Goal: Task Accomplishment & Management: Manage account settings

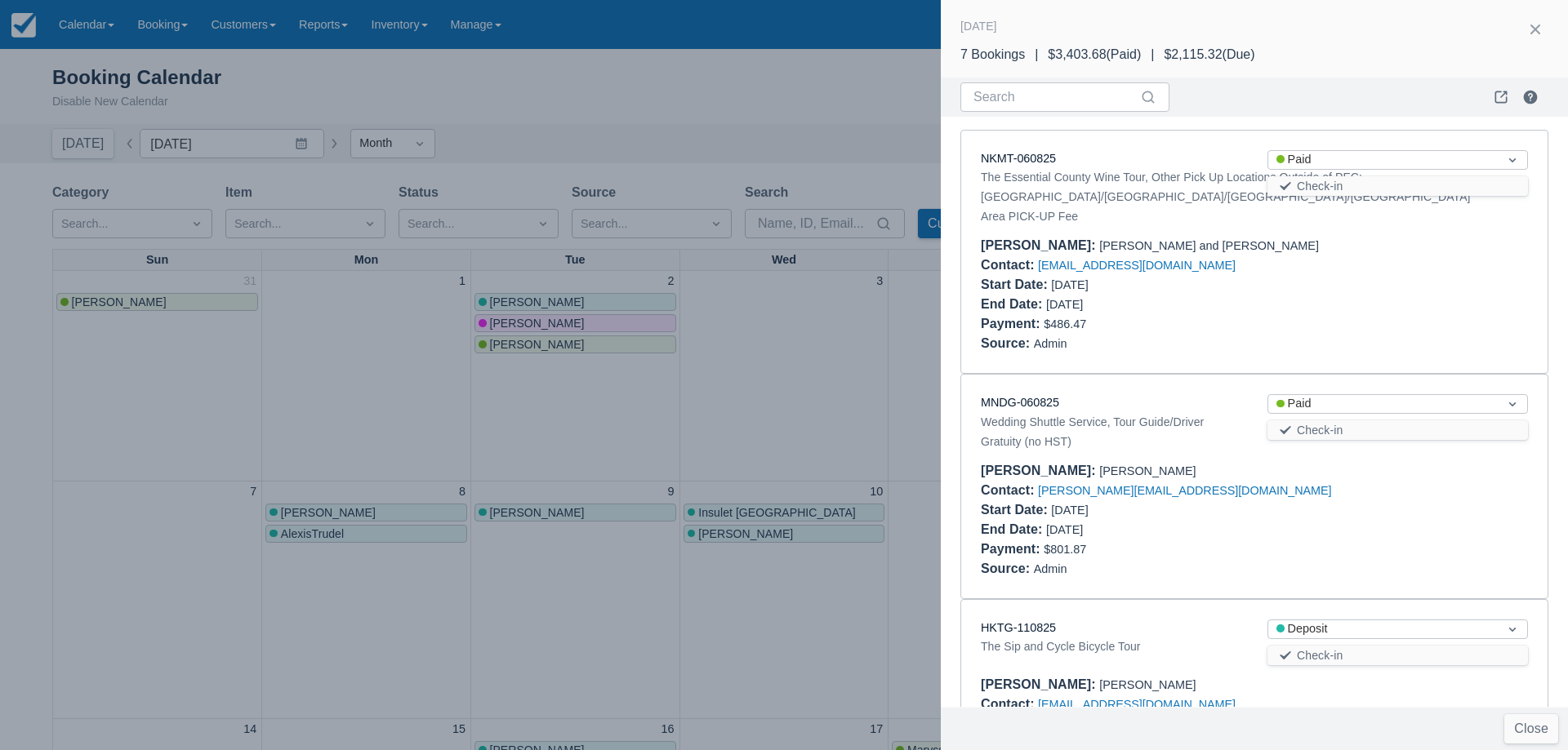
click at [443, 393] on div at bounding box center [784, 375] width 1568 height 750
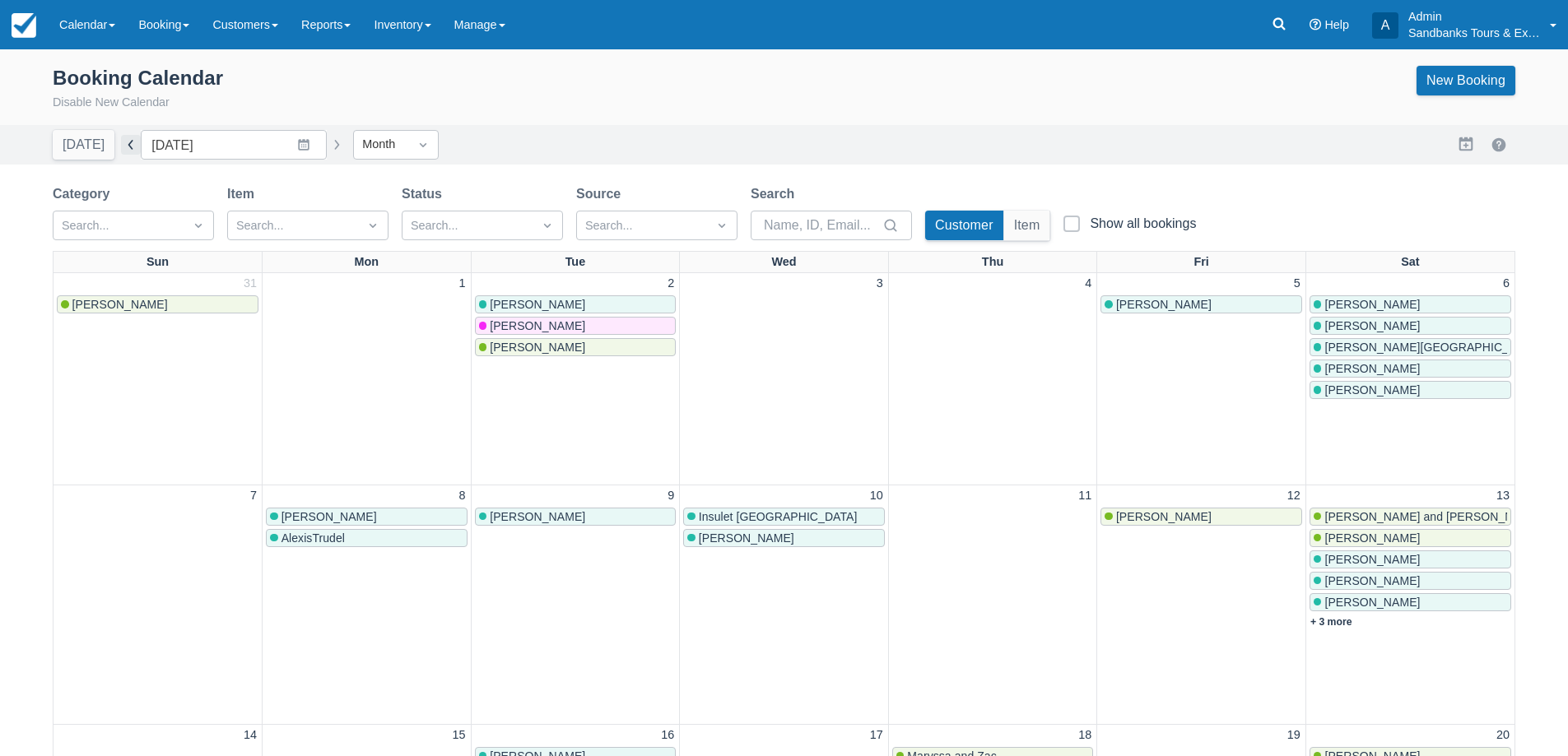
click at [121, 150] on button "button" at bounding box center [130, 144] width 19 height 19
type input "[DATE]"
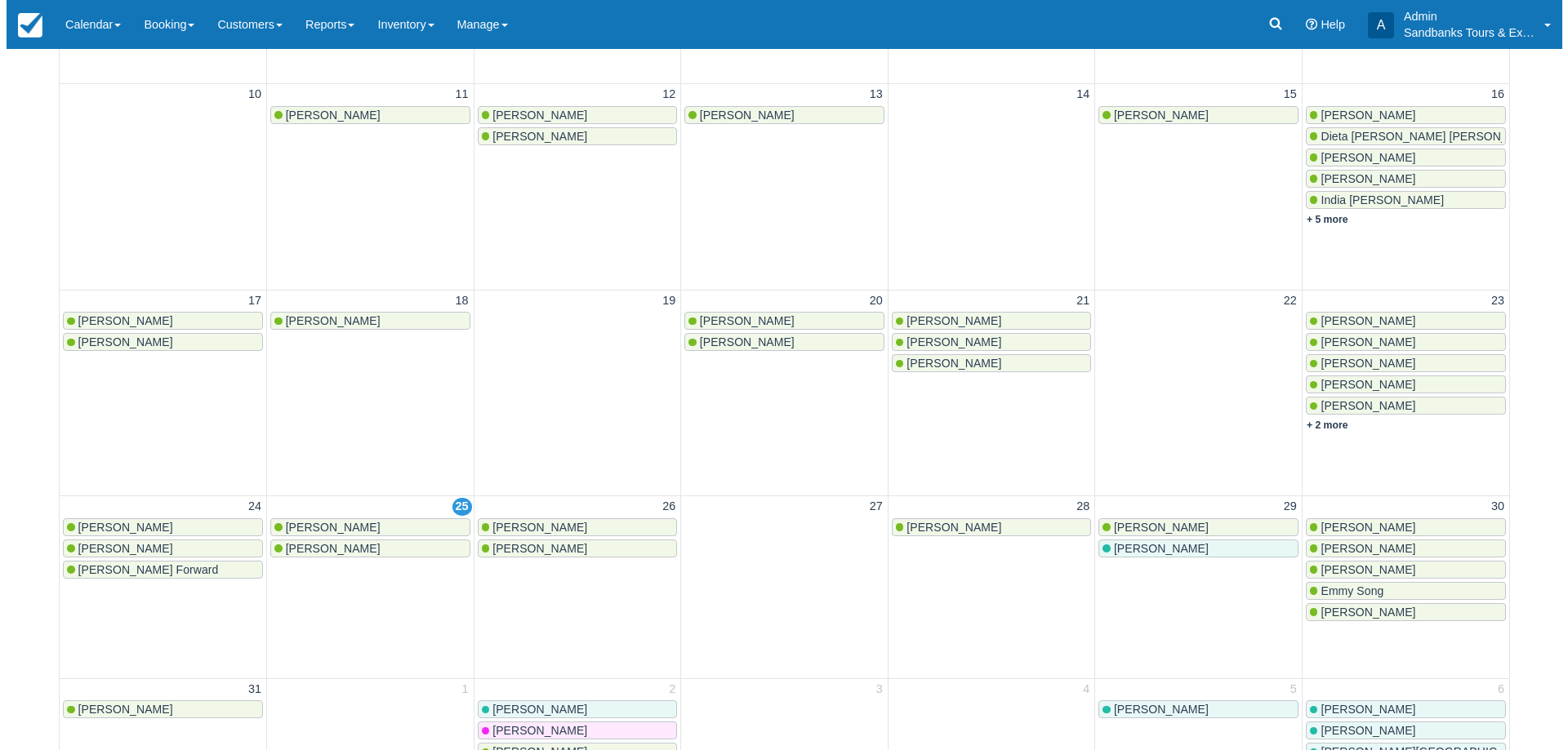
scroll to position [489, 0]
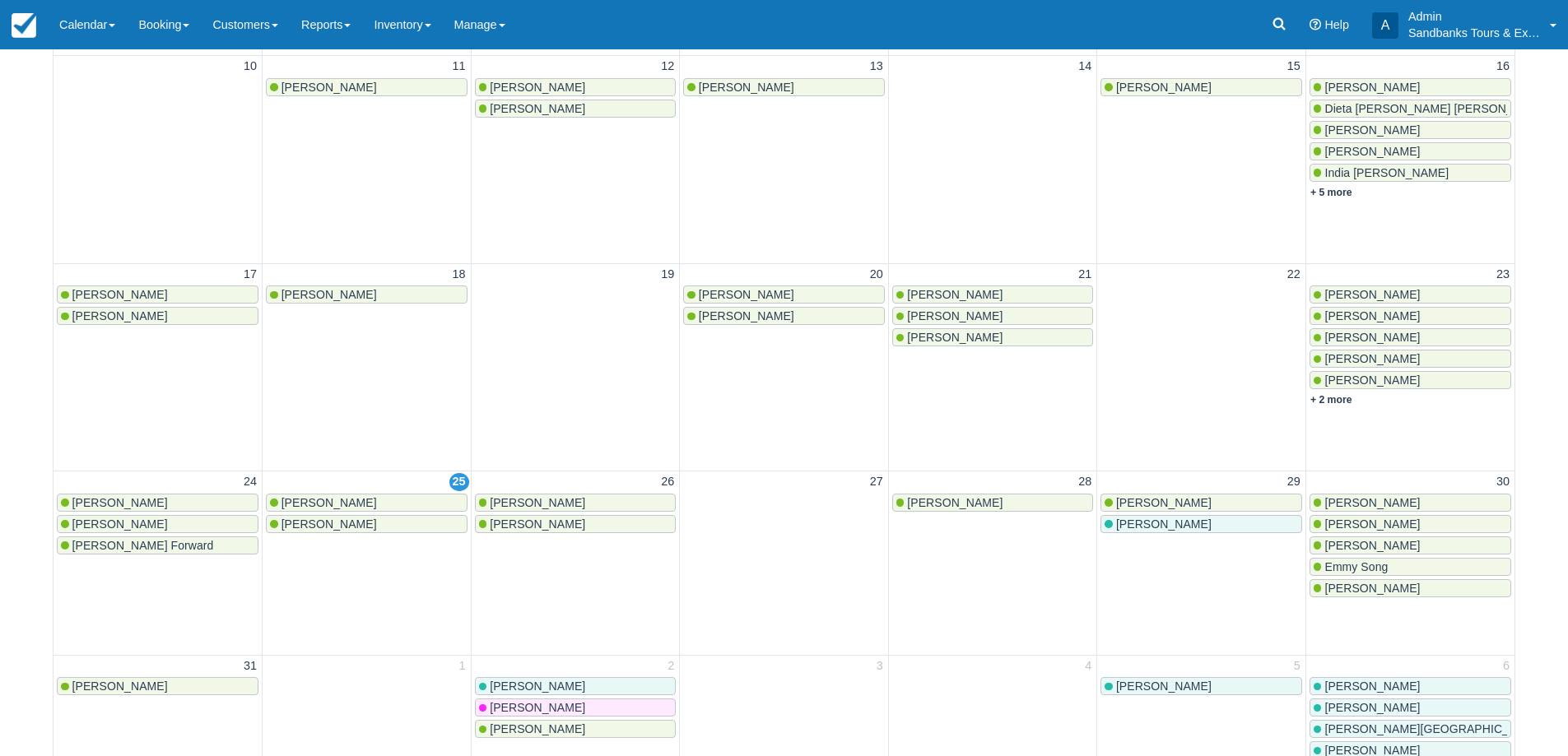
click at [343, 510] on link "Joseph Marchand" at bounding box center [366, 502] width 201 height 18
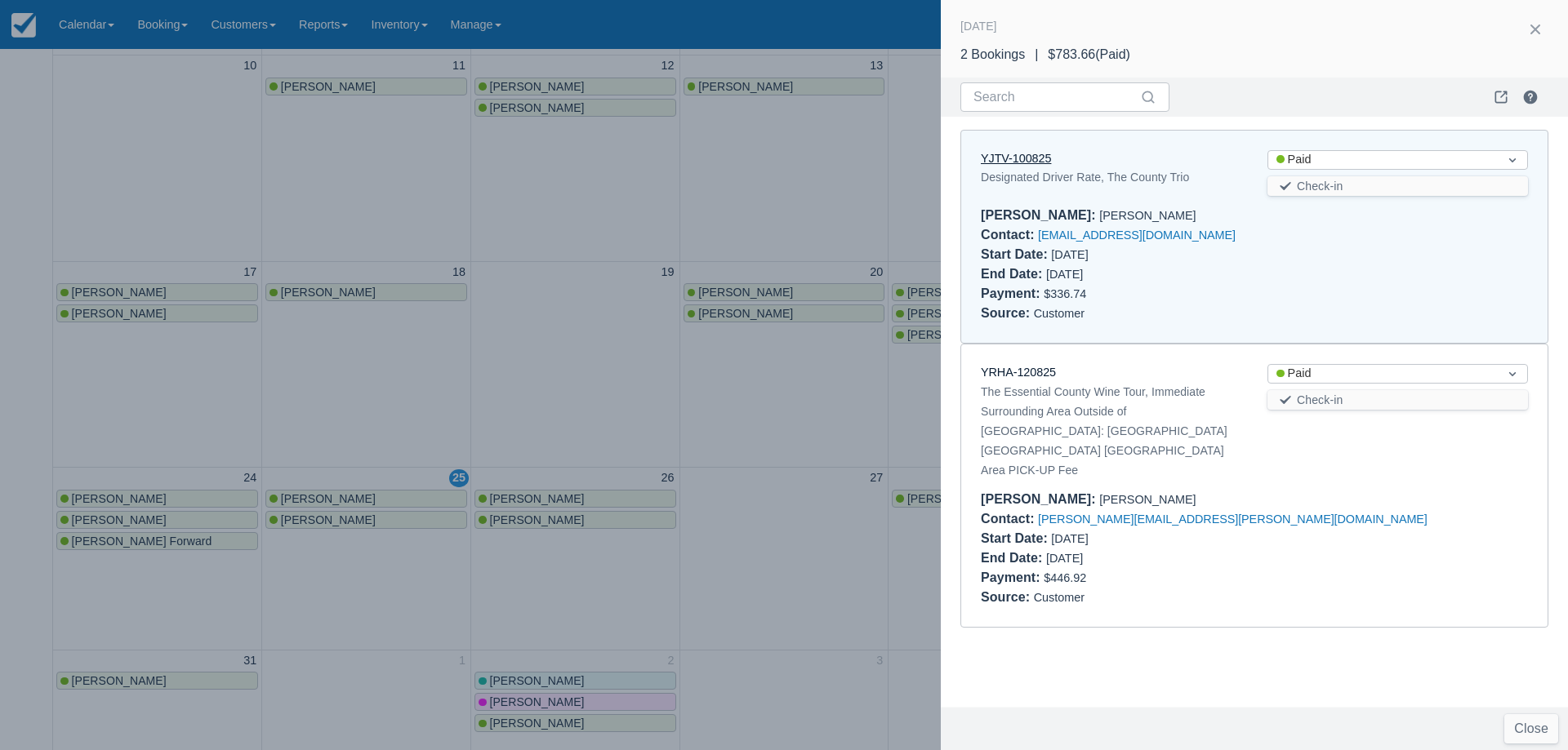
click at [1034, 159] on link "YJTV-100825" at bounding box center [1016, 159] width 70 height 13
click at [343, 519] on div at bounding box center [784, 375] width 1568 height 750
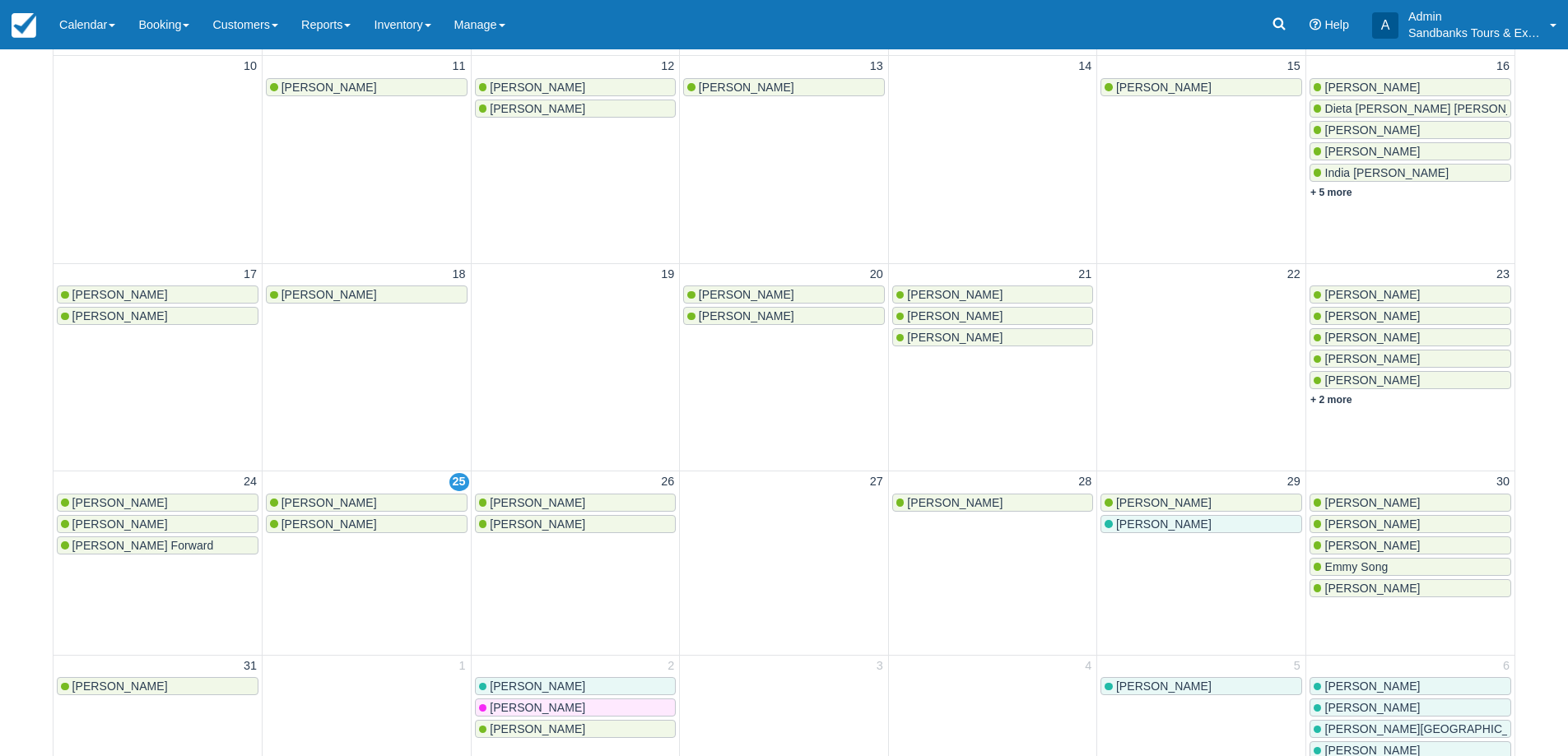
click at [343, 525] on span "Dennis Latimer" at bounding box center [329, 524] width 96 height 13
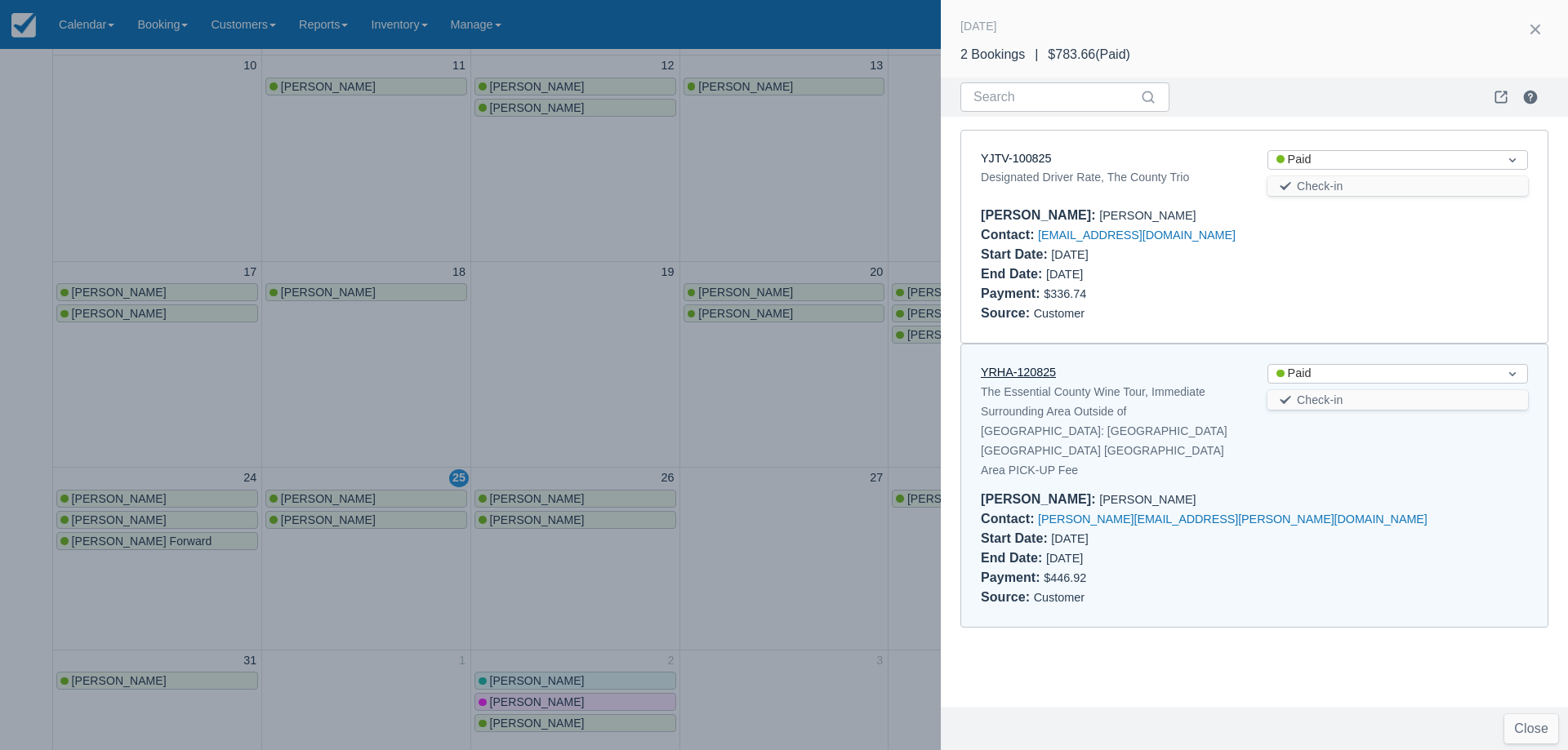
click at [1026, 373] on link "YRHA-120825" at bounding box center [1018, 372] width 75 height 13
click at [545, 515] on div at bounding box center [784, 375] width 1568 height 750
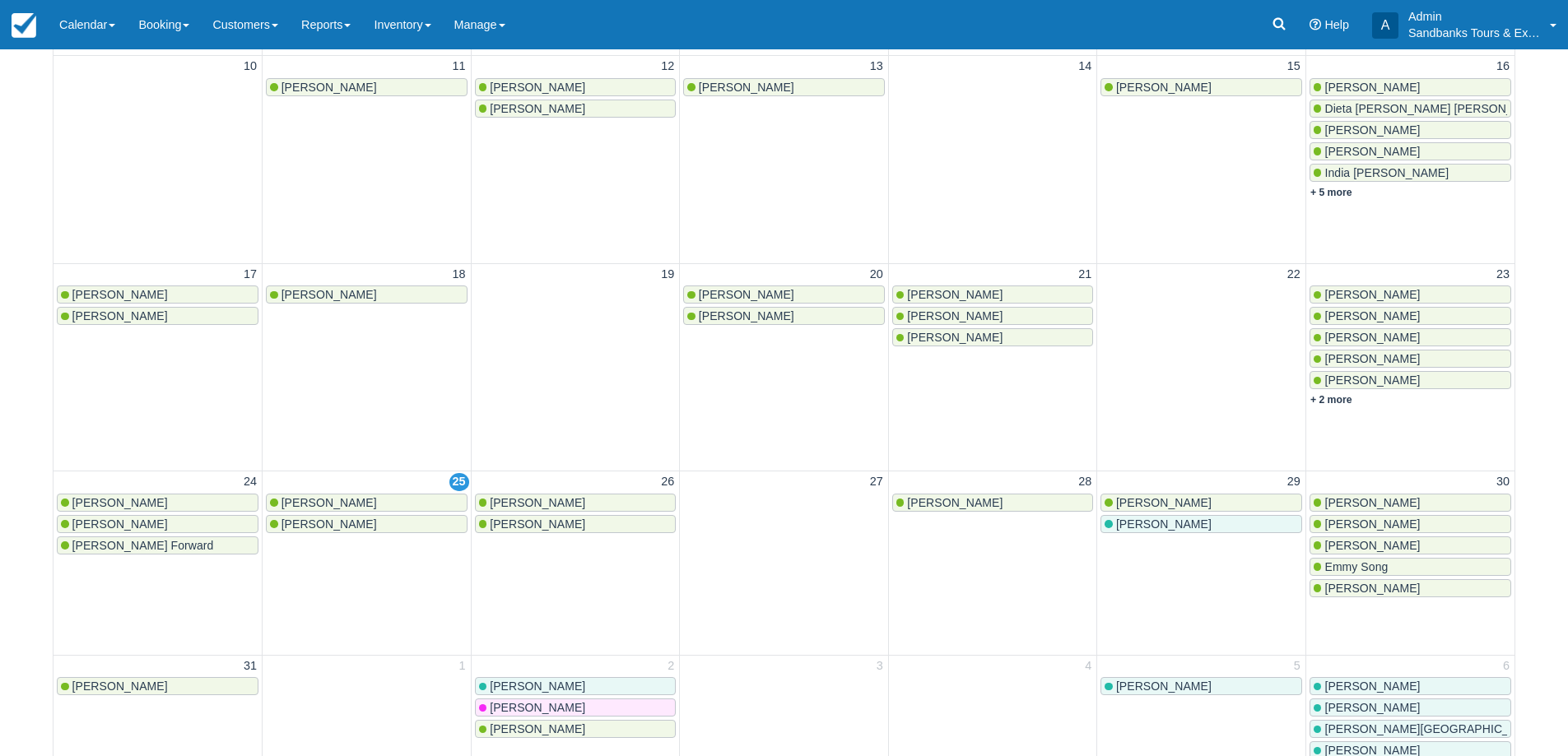
click at [549, 522] on span "Lisa Chartrand" at bounding box center [537, 524] width 96 height 13
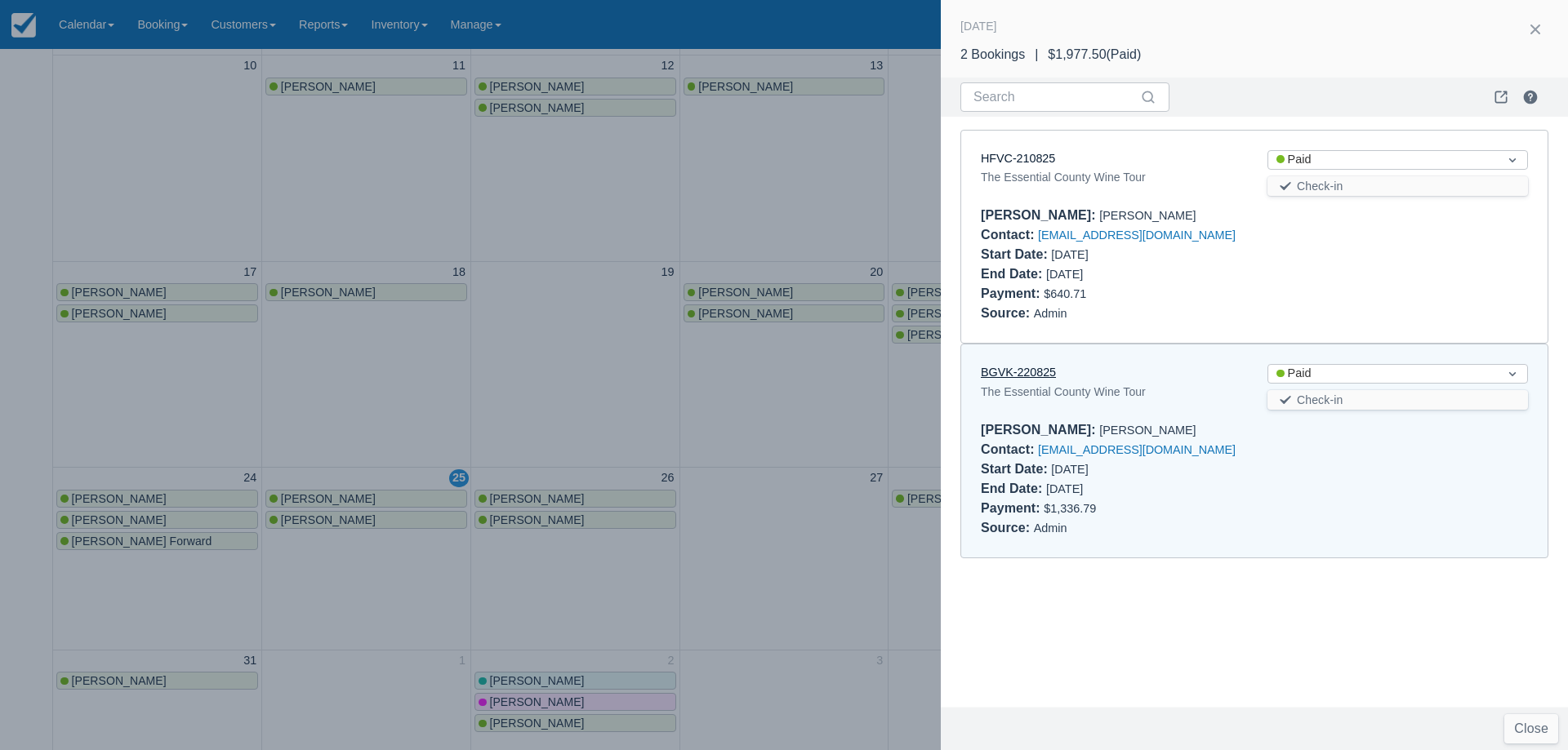
click at [1024, 366] on link "BGVK-220825" at bounding box center [1018, 372] width 75 height 13
click at [896, 428] on div at bounding box center [784, 375] width 1568 height 750
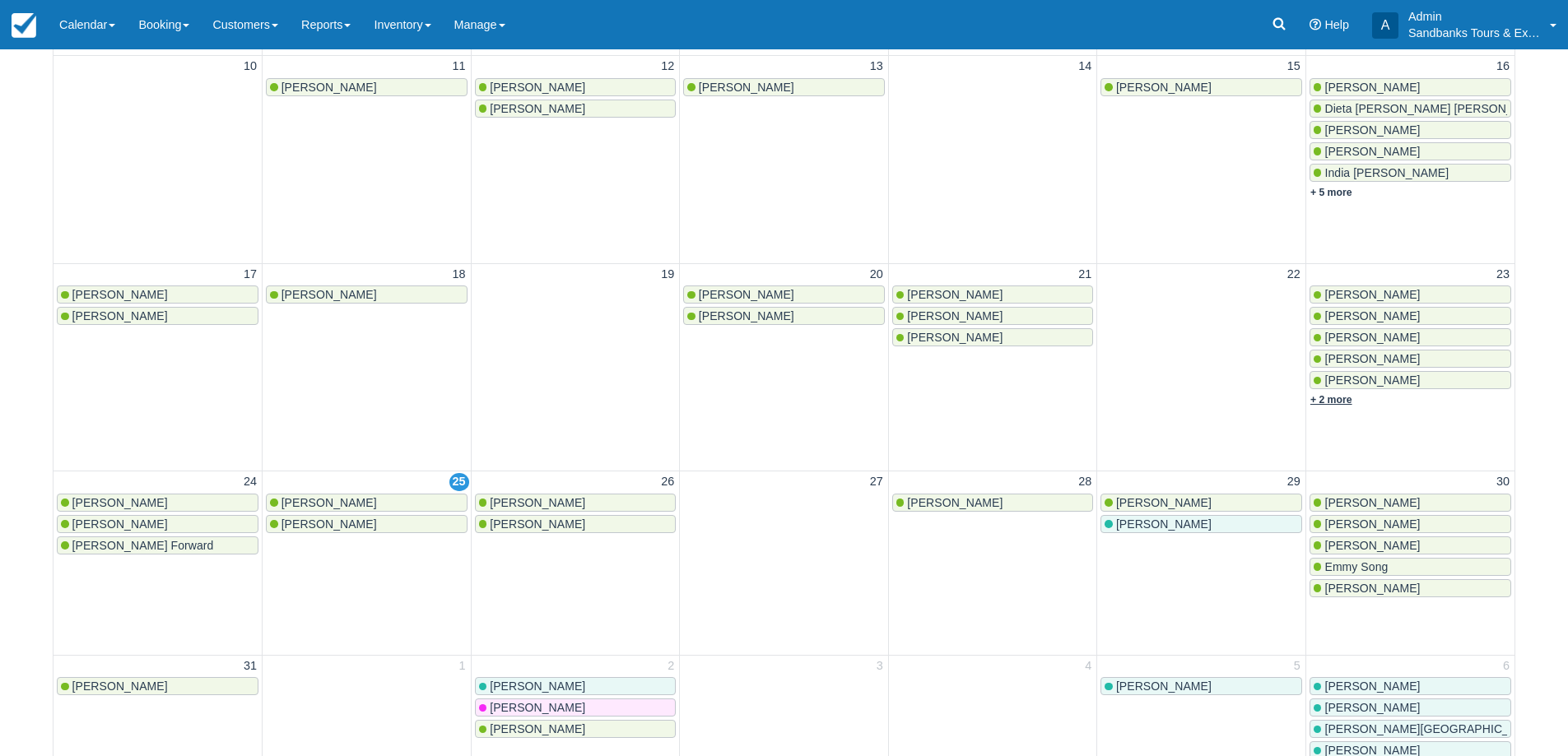
click at [1330, 403] on link "+ 2 more" at bounding box center [1331, 400] width 42 height 12
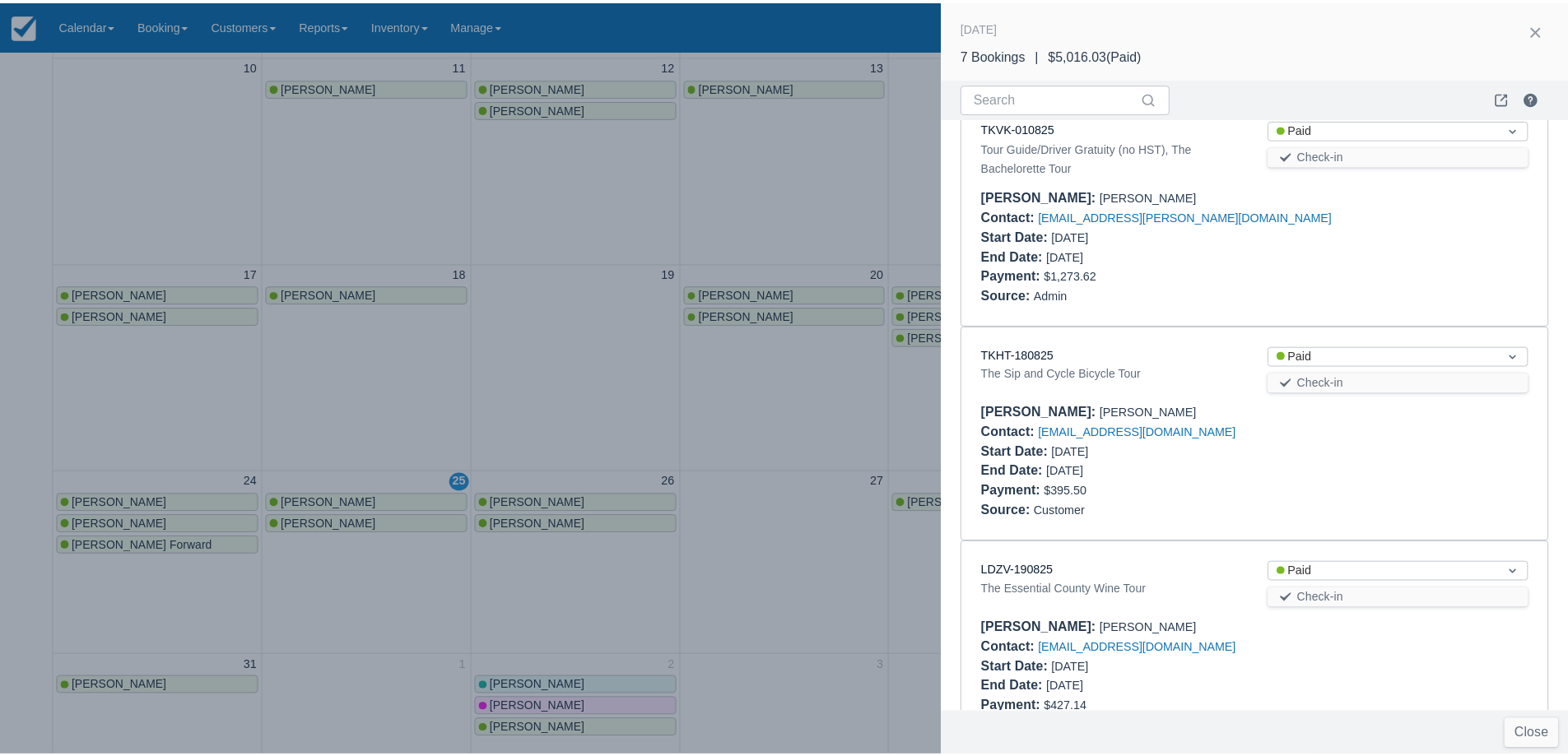
scroll to position [976, 0]
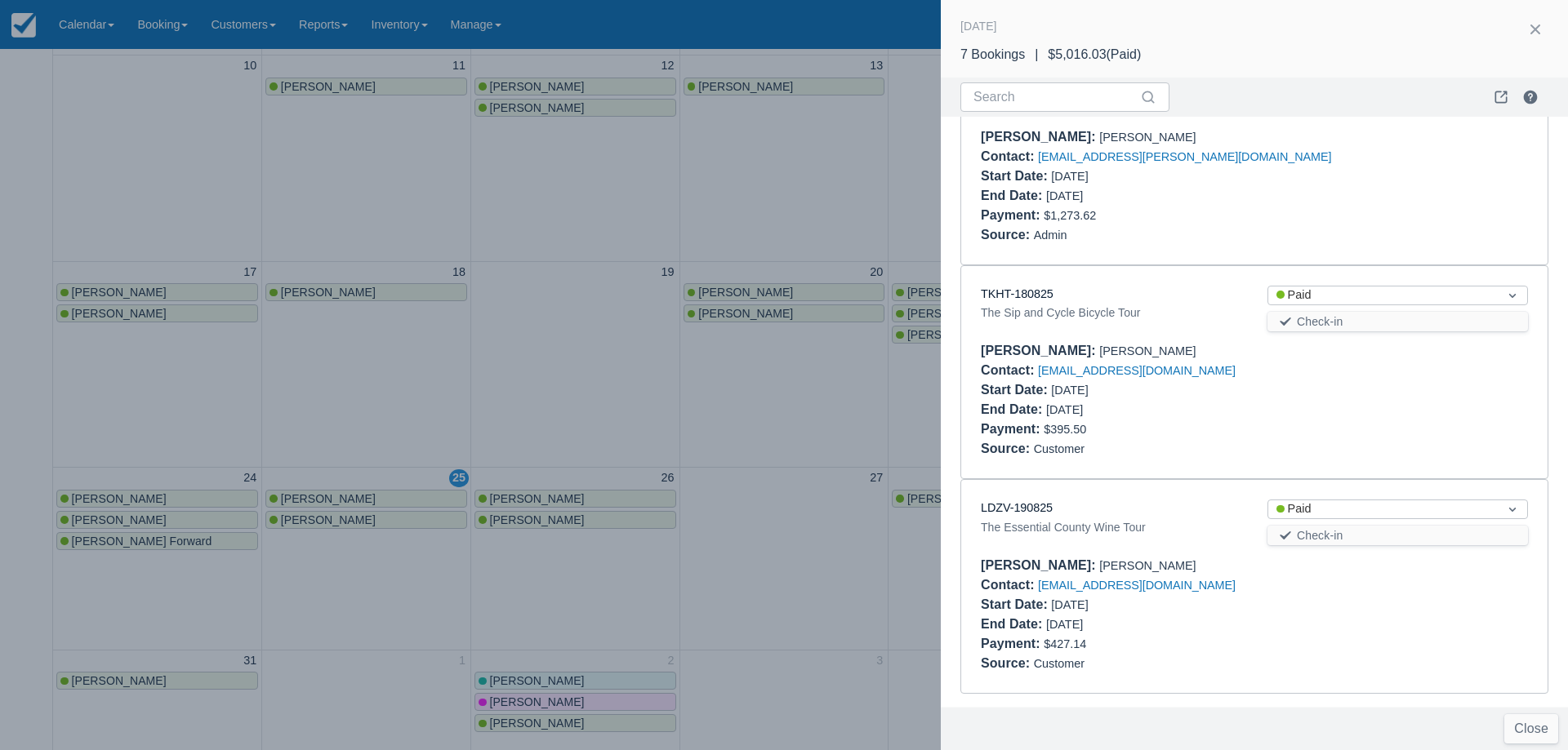
click at [1028, 516] on div "LDZV-190825" at bounding box center [1111, 509] width 261 height 18
click at [1023, 508] on link "LDZV-190825" at bounding box center [1016, 508] width 72 height 13
click at [545, 391] on div at bounding box center [784, 375] width 1568 height 750
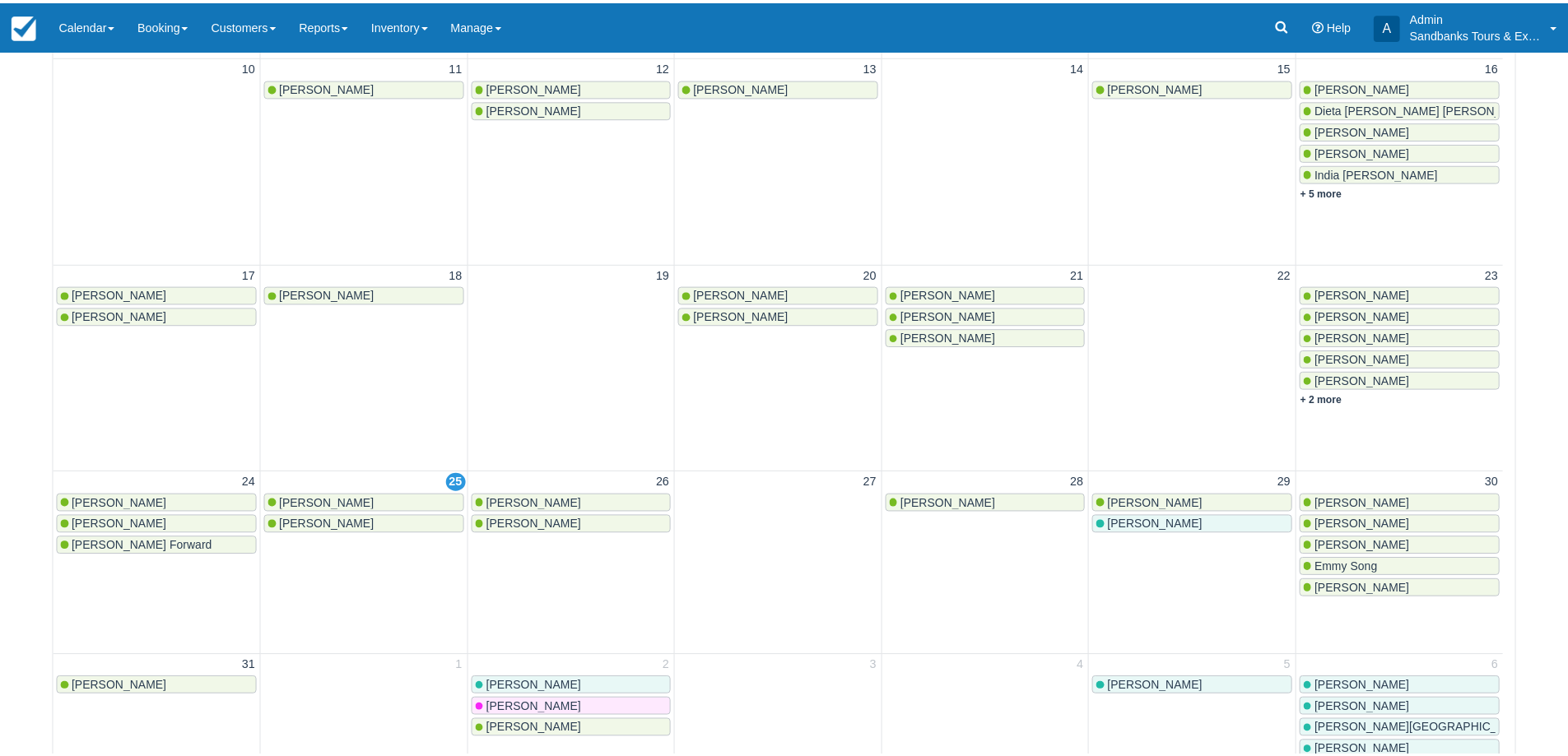
scroll to position [0, 0]
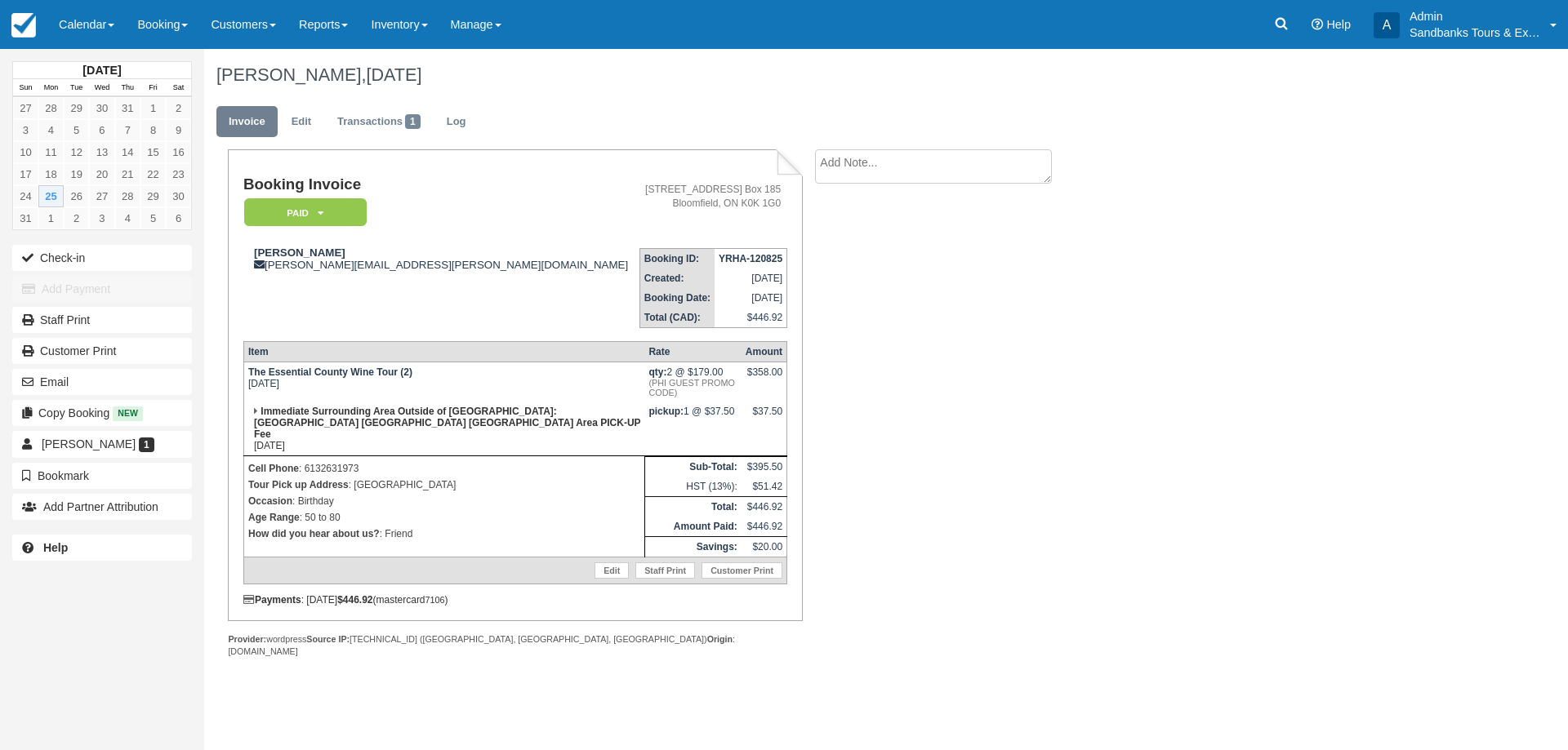
click at [337, 493] on p "Occasion : Birthday" at bounding box center [444, 501] width 392 height 16
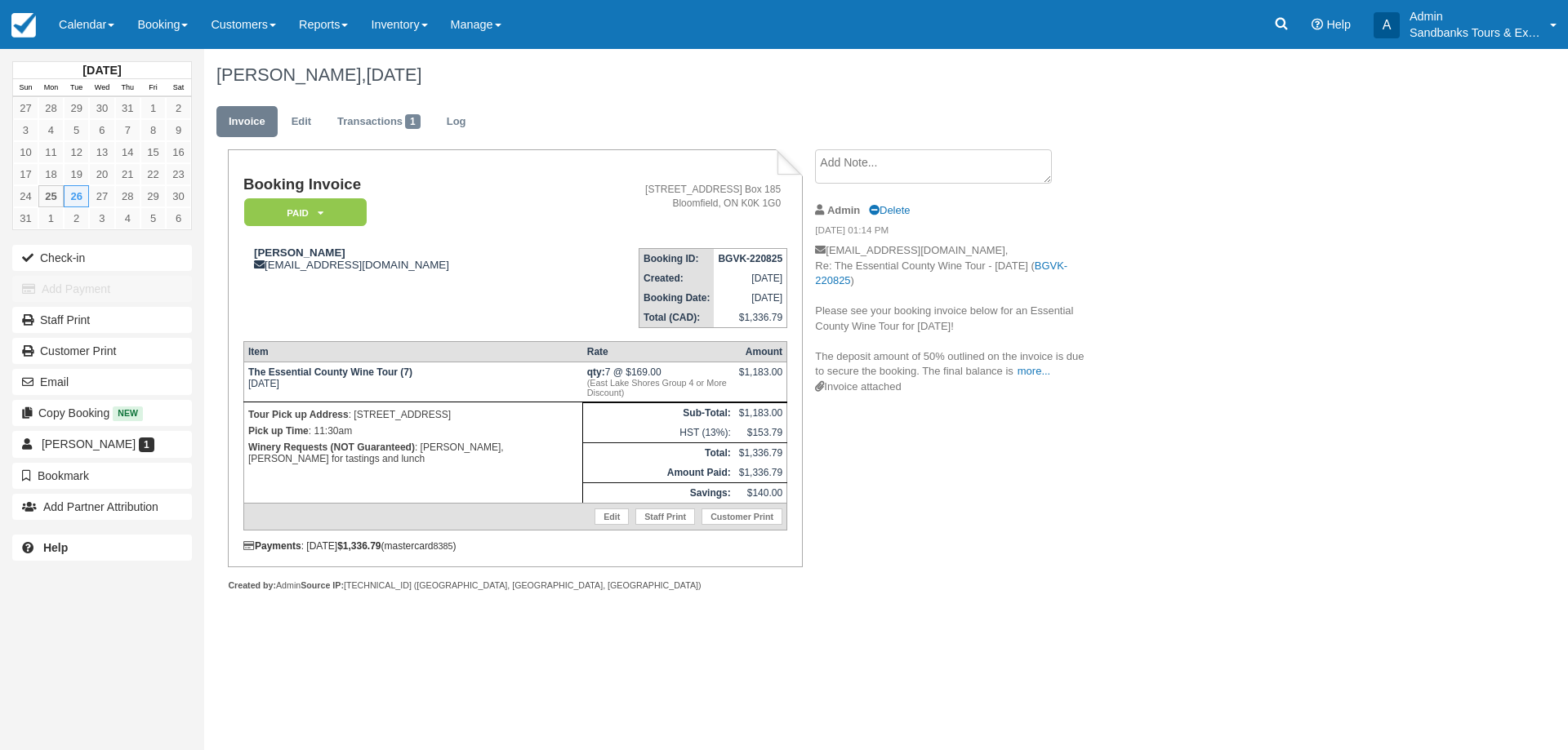
click at [1054, 523] on div "Booking Invoice Paid   Pending Deposit Hold Deposit Waiting Cancelled BOOKED GI…" at bounding box center [653, 388] width 898 height 478
drag, startPoint x: 369, startPoint y: 263, endPoint x: 269, endPoint y: 271, distance: 100.3
click at [269, 271] on div "Lisa Chartrand lisalikestoeat@hotmail.com" at bounding box center [401, 259] width 316 height 25
copy div "[EMAIL_ADDRESS][DOMAIN_NAME]"
click at [387, 108] on link "Transactions 1" at bounding box center [379, 121] width 108 height 32
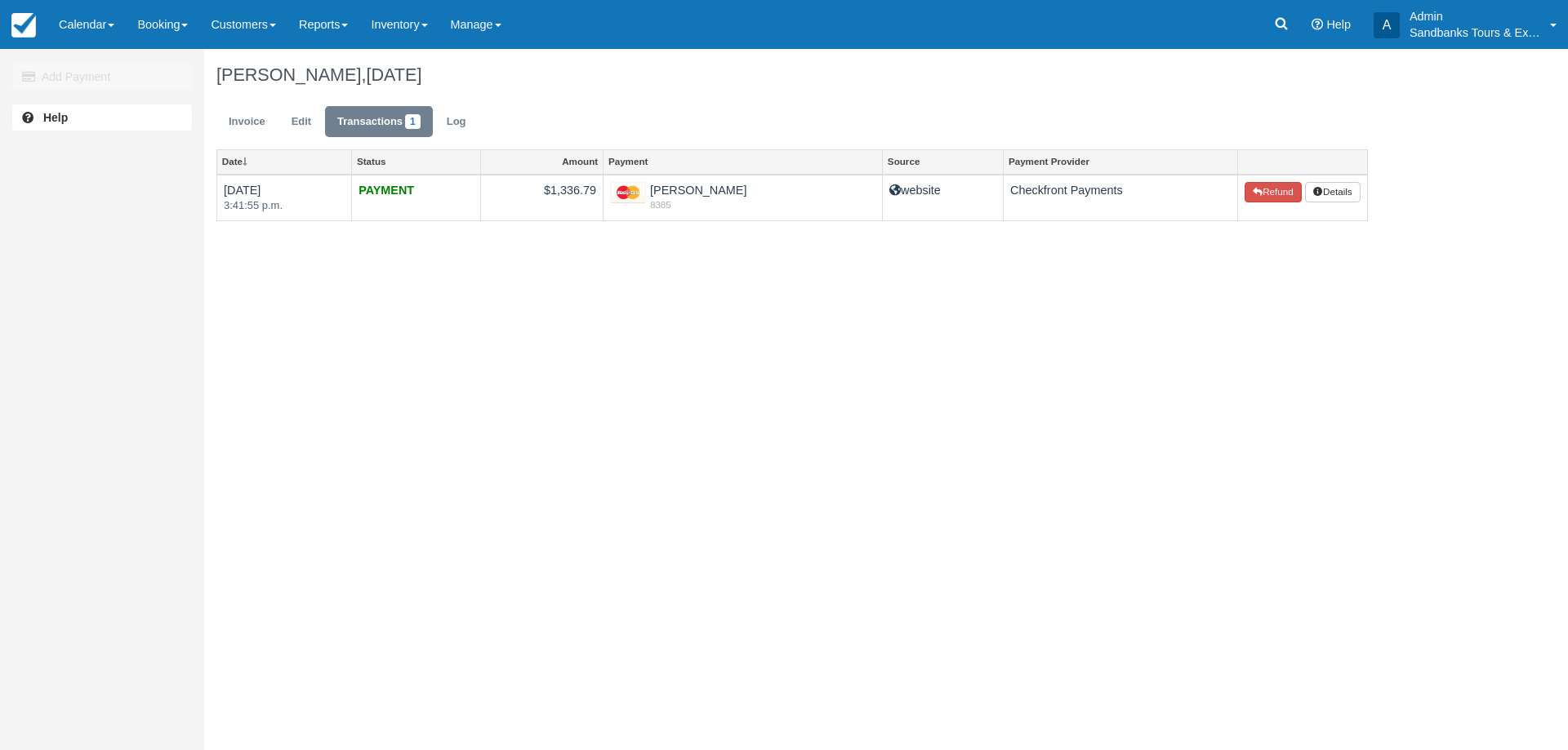
click at [479, 302] on div "Add Payment Help Lisa Chartrand, August 26 2025 Invoice Edit Transactions 1 Log…" at bounding box center [784, 399] width 1568 height 701
click at [247, 129] on link "Invoice" at bounding box center [246, 121] width 61 height 32
